Goal: Information Seeking & Learning: Understand process/instructions

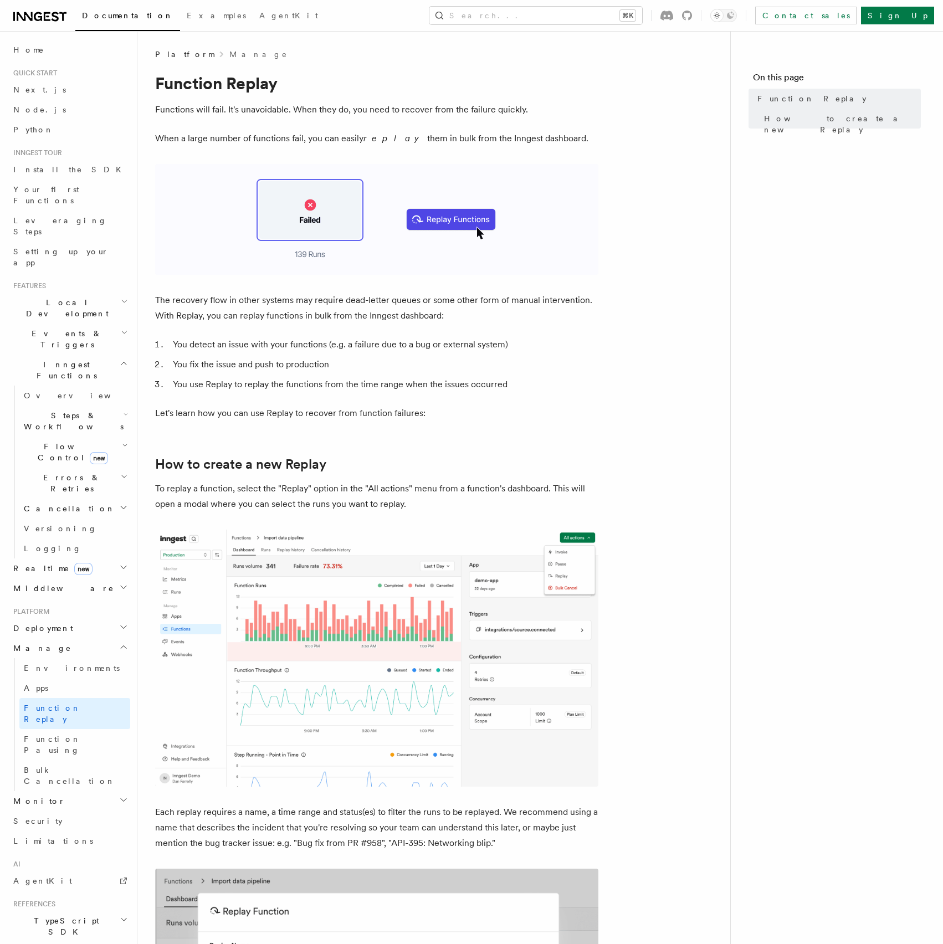
click at [299, 137] on p "When a large number of functions fail, you can easily replay them in bulk from …" at bounding box center [376, 139] width 443 height 16
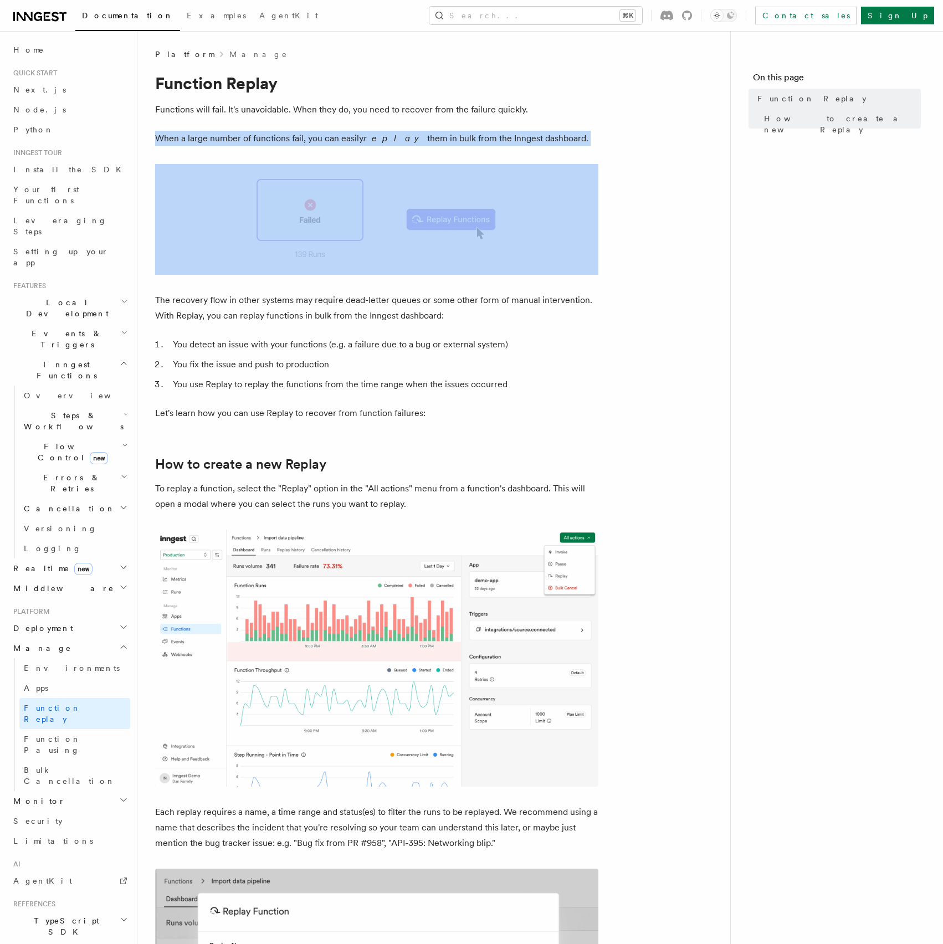
click at [299, 137] on p "When a large number of functions fail, you can easily replay them in bulk from …" at bounding box center [376, 139] width 443 height 16
click at [360, 140] on p "When a large number of functions fail, you can easily replay them in bulk from …" at bounding box center [376, 139] width 443 height 16
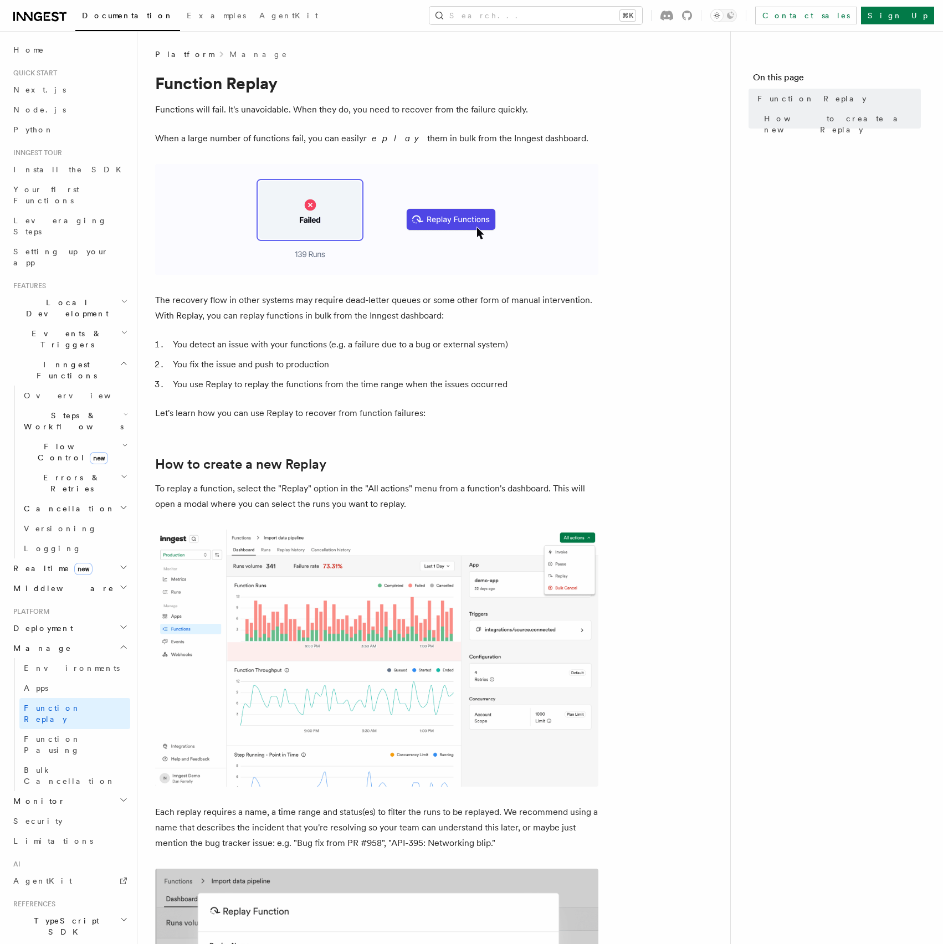
click at [360, 140] on p "When a large number of functions fail, you can easily replay them in bulk from …" at bounding box center [376, 139] width 443 height 16
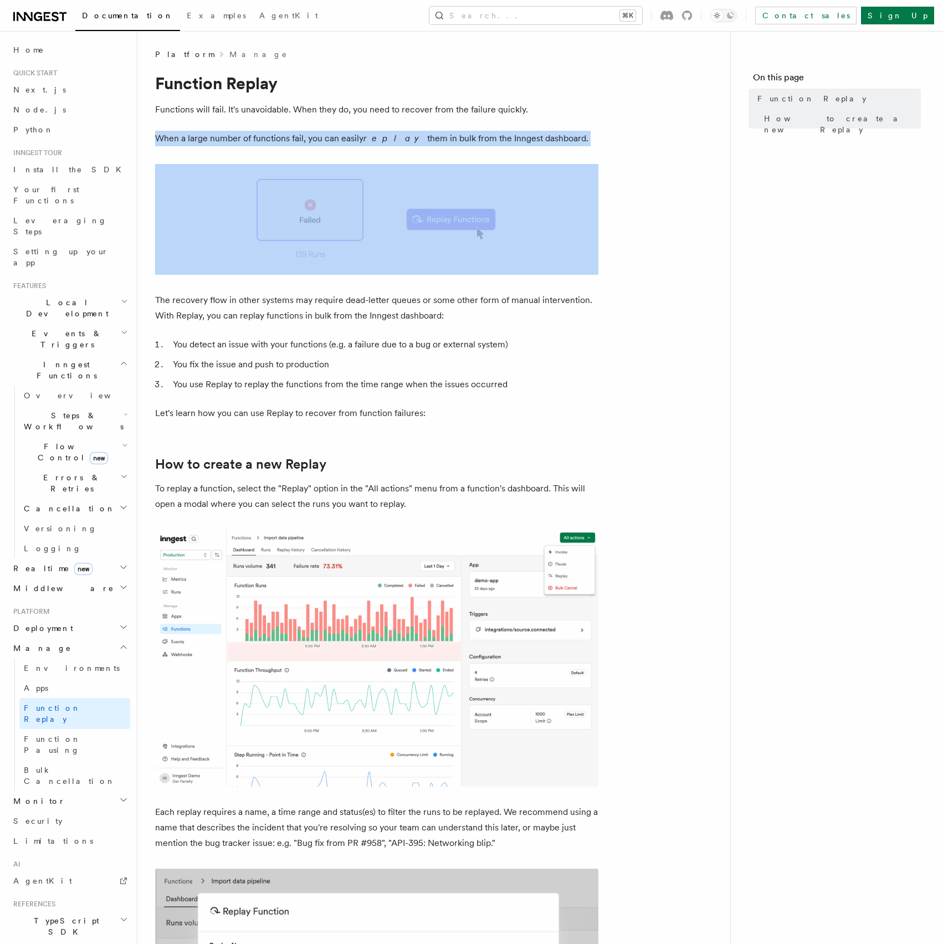
click at [360, 140] on p "When a large number of functions fail, you can easily replay them in bulk from …" at bounding box center [376, 139] width 443 height 16
click at [358, 140] on p "When a large number of functions fail, you can easily replay them in bulk from …" at bounding box center [376, 139] width 443 height 16
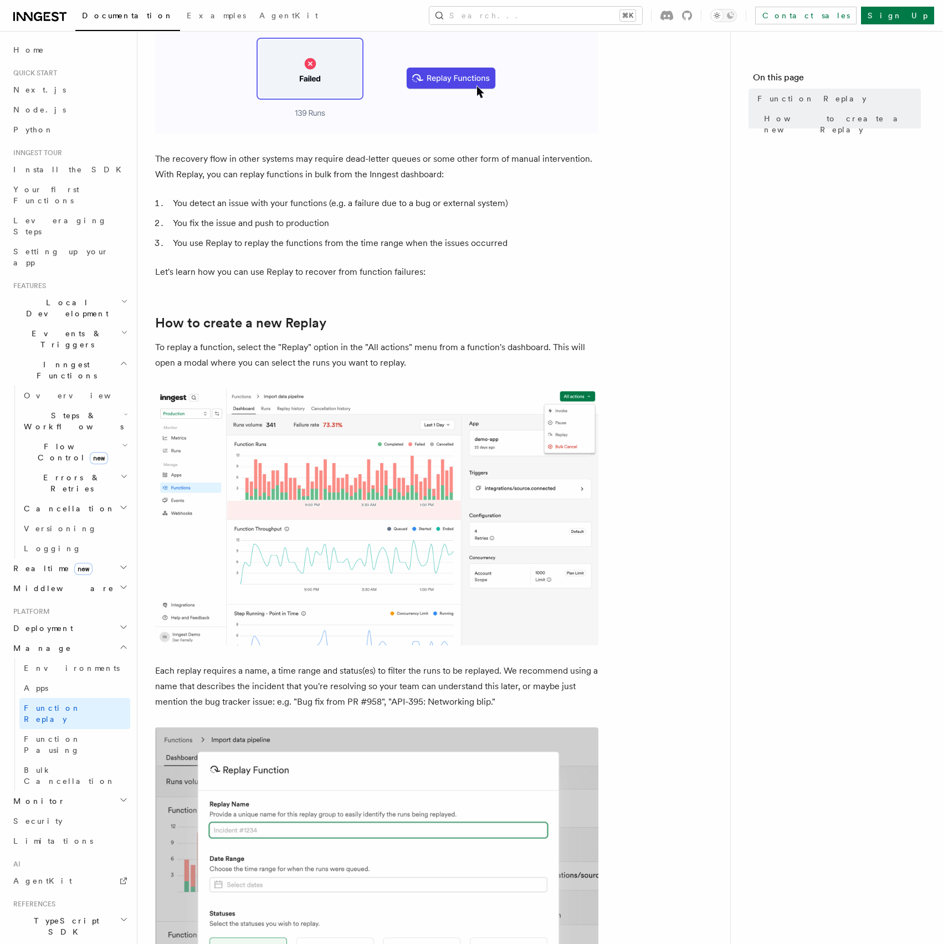
click at [406, 346] on p "To replay a function, select the "Replay" option in the "All actions" menu from…" at bounding box center [376, 354] width 443 height 31
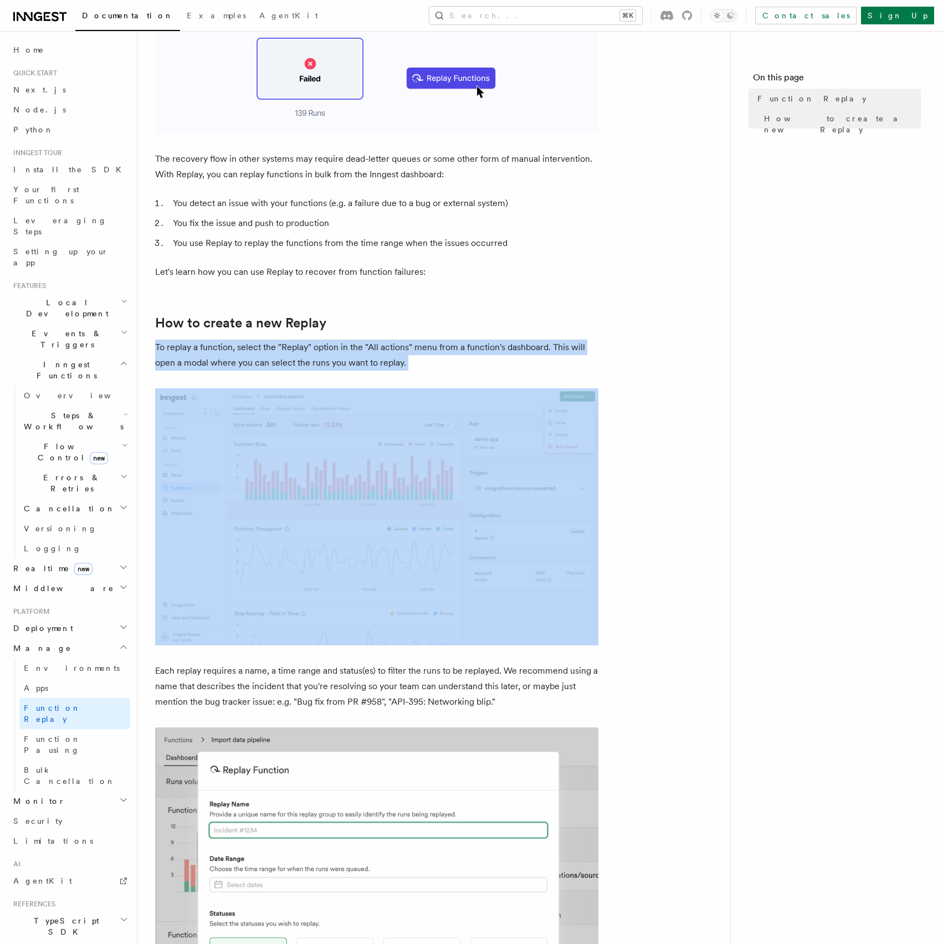
click at [406, 346] on p "To replay a function, select the "Replay" option in the "All actions" menu from…" at bounding box center [376, 354] width 443 height 31
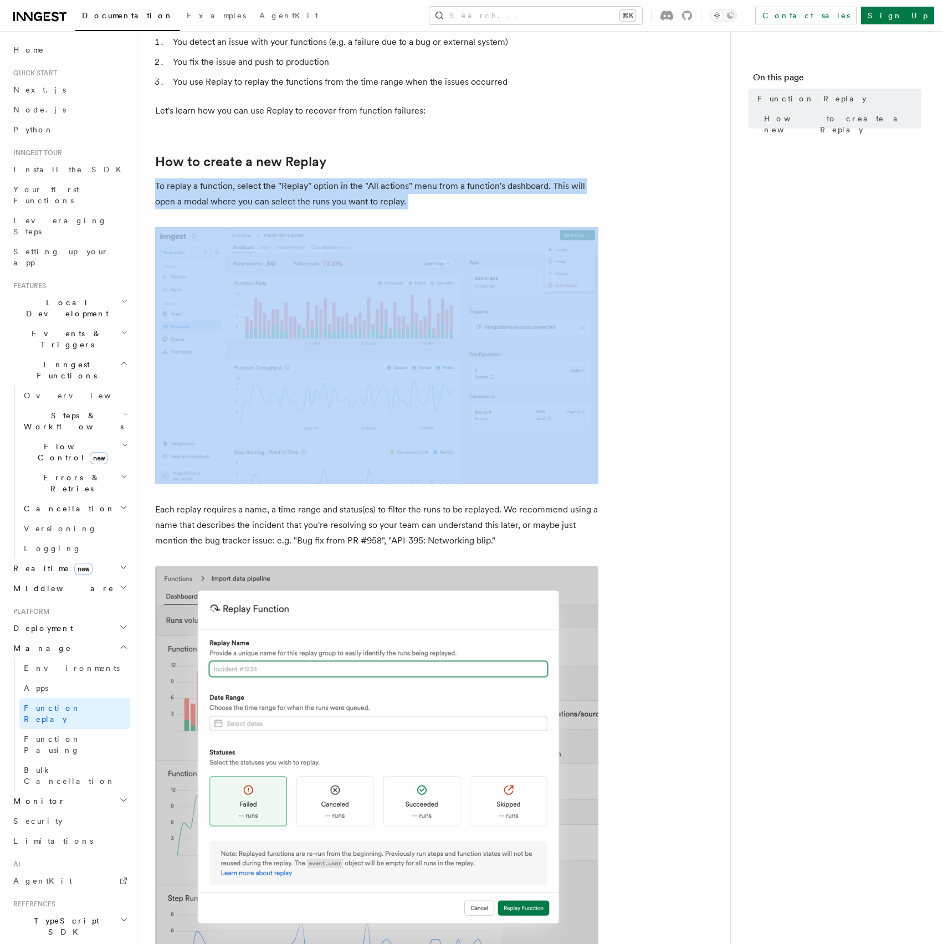
scroll to position [390, 0]
